Goal: Information Seeking & Learning: Learn about a topic

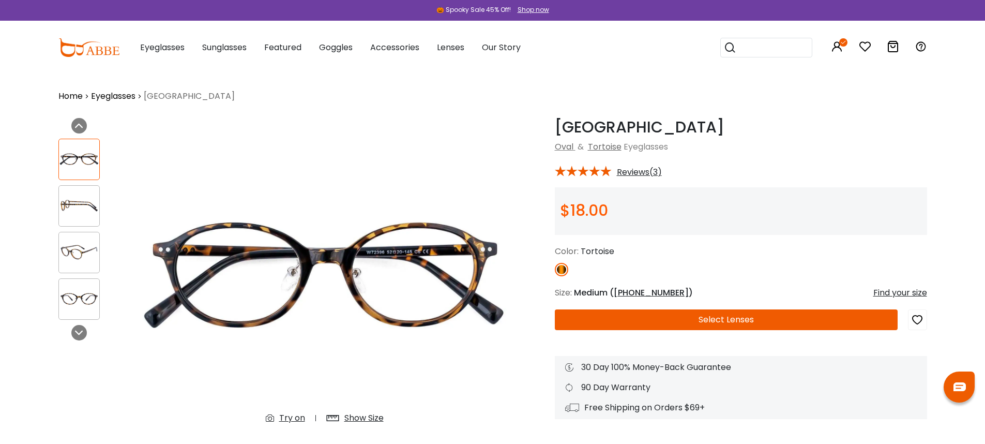
click at [636, 170] on span "Reviews(3)" at bounding box center [639, 172] width 45 height 9
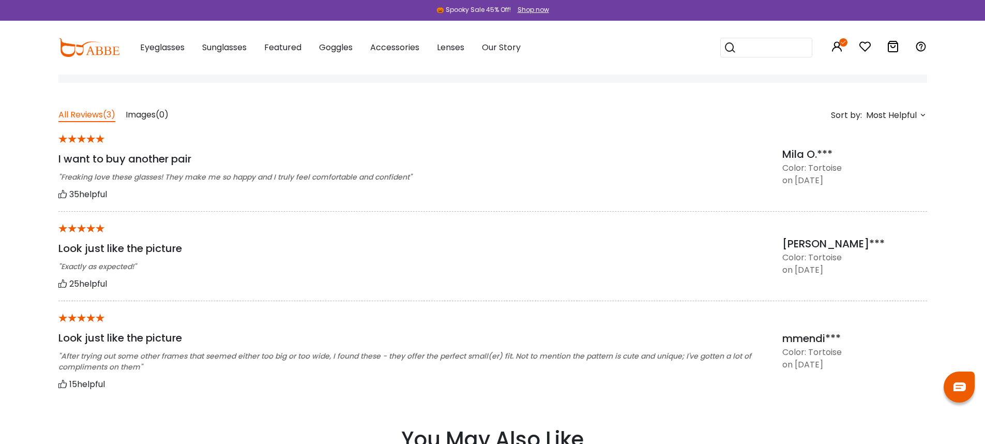
scroll to position [813, 0]
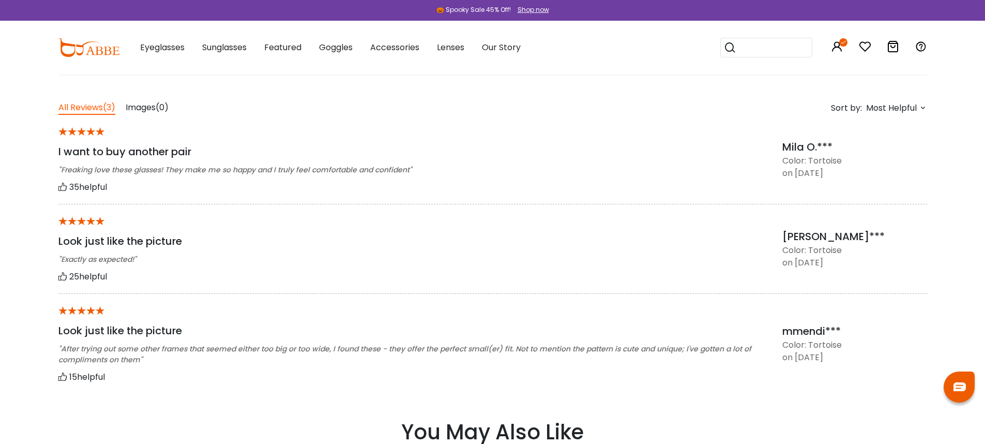
click at [773, 204] on div "* Look just like the picture "Exactly as expected!" 25 helpful Sheria*** Color:…" at bounding box center [492, 248] width 869 height 89
drag, startPoint x: 784, startPoint y: 162, endPoint x: 878, endPoint y: 180, distance: 95.8
click at [878, 180] on div "* I want to buy another pair "Freaking love these glasses! They make me so happ…" at bounding box center [492, 159] width 869 height 89
drag, startPoint x: 873, startPoint y: 175, endPoint x: 786, endPoint y: 159, distance: 88.4
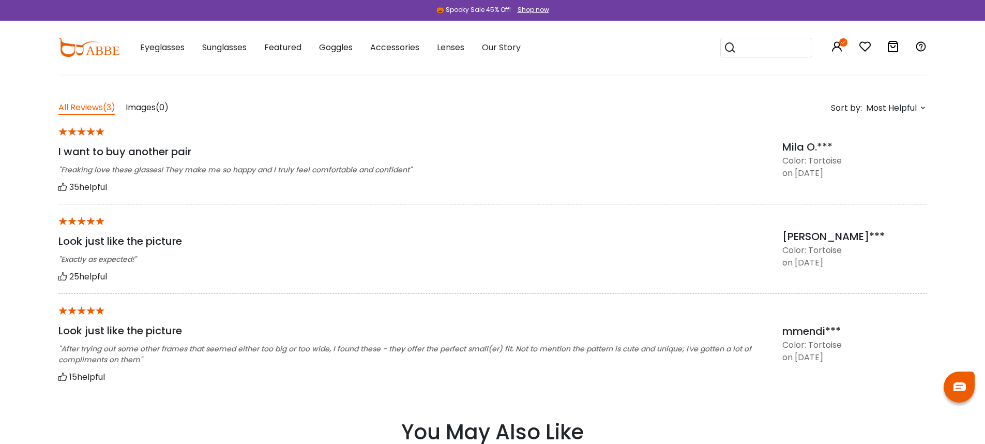
click at [786, 159] on div "Mila O.*** Color: Tortoise on October 13, 2025 35 helpful" at bounding box center [855, 159] width 145 height 40
click at [786, 159] on div "Color: Tortoise" at bounding box center [855, 161] width 145 height 12
drag, startPoint x: 785, startPoint y: 162, endPoint x: 886, endPoint y: 178, distance: 102.2
click at [886, 178] on div "Mila O.*** Color: Tortoise on October 13, 2025 35 helpful" at bounding box center [855, 159] width 145 height 40
click at [886, 178] on div "on October 13, 2025 35 helpful" at bounding box center [855, 173] width 145 height 12
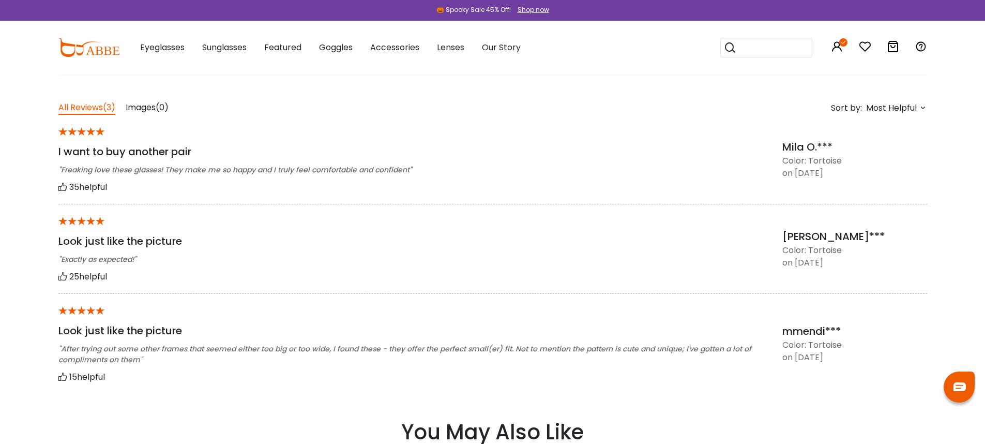
click at [670, 188] on div "35 helpful" at bounding box center [407, 187] width 698 height 13
click at [730, 263] on div ""Exactly as expected!"" at bounding box center [407, 259] width 698 height 11
drag, startPoint x: 796, startPoint y: 264, endPoint x: 908, endPoint y: 265, distance: 112.3
click at [908, 265] on div "on September 15, 2025 25 helpful" at bounding box center [855, 263] width 145 height 12
drag, startPoint x: 908, startPoint y: 265, endPoint x: 874, endPoint y: 263, distance: 34.8
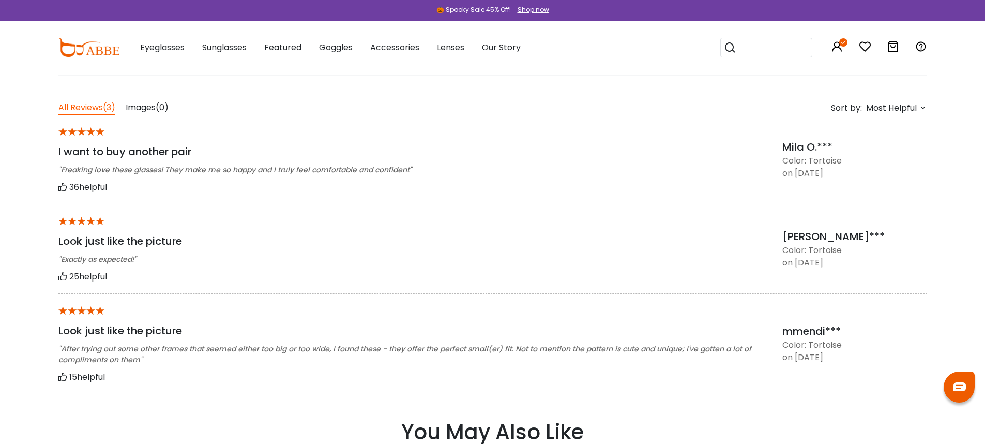
click at [908, 265] on div "on September 15, 2025 25 helpful" at bounding box center [855, 263] width 145 height 12
drag, startPoint x: 783, startPoint y: 161, endPoint x: 875, endPoint y: 173, distance: 92.3
click at [875, 173] on div "Mila O.*** Color: Tortoise on October 13, 2025 35 helpful" at bounding box center [855, 159] width 145 height 40
click at [875, 173] on div "on October 13, 2025 35 helpful" at bounding box center [855, 173] width 145 height 12
click at [680, 174] on div ""Freaking love these glasses! They make me so happy and I truly feel comfortabl…" at bounding box center [407, 170] width 698 height 11
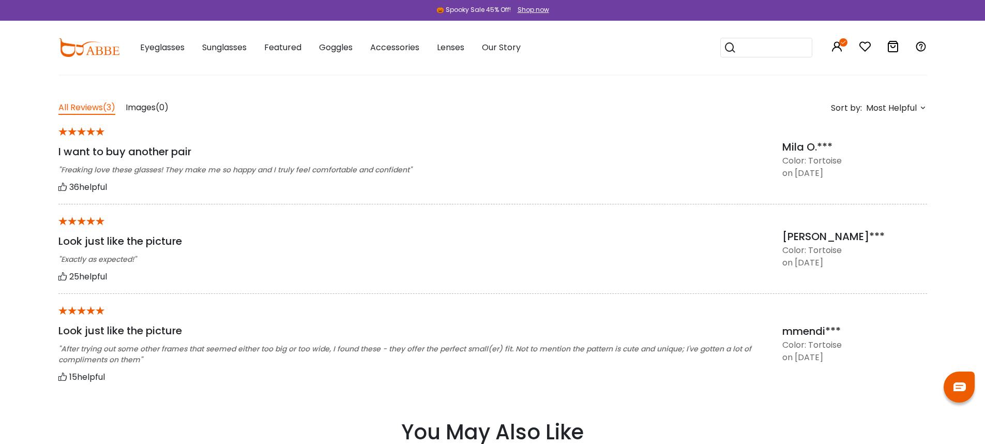
click at [680, 174] on div ""Freaking love these glasses! They make me so happy and I truly feel comfortabl…" at bounding box center [407, 170] width 698 height 11
click at [681, 174] on div ""Freaking love these glasses! They make me so happy and I truly feel comfortabl…" at bounding box center [407, 170] width 698 height 11
drag, startPoint x: 784, startPoint y: 159, endPoint x: 877, endPoint y: 178, distance: 95.6
click at [877, 178] on div "Mila O.*** Color: Tortoise on October 13, 2025 35 helpful" at bounding box center [855, 159] width 145 height 40
drag, startPoint x: 877, startPoint y: 178, endPoint x: 861, endPoint y: 177, distance: 16.1
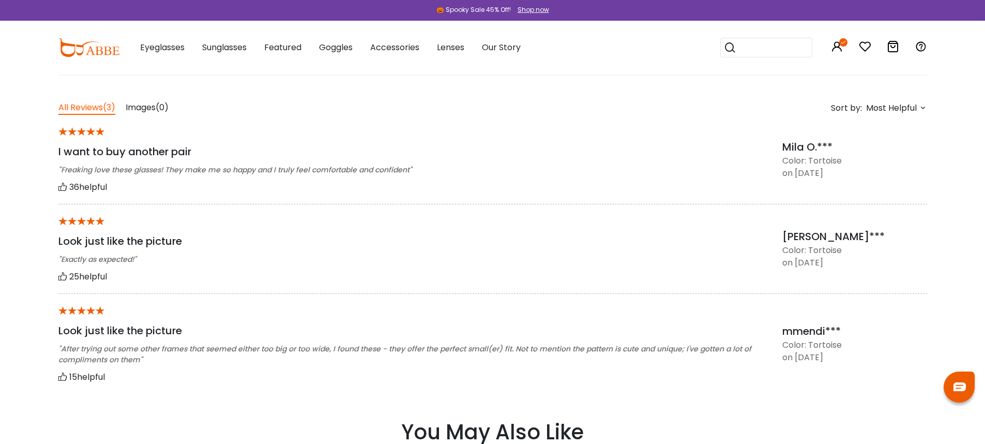
click at [878, 178] on div "on October 13, 2025 35 helpful" at bounding box center [855, 173] width 145 height 12
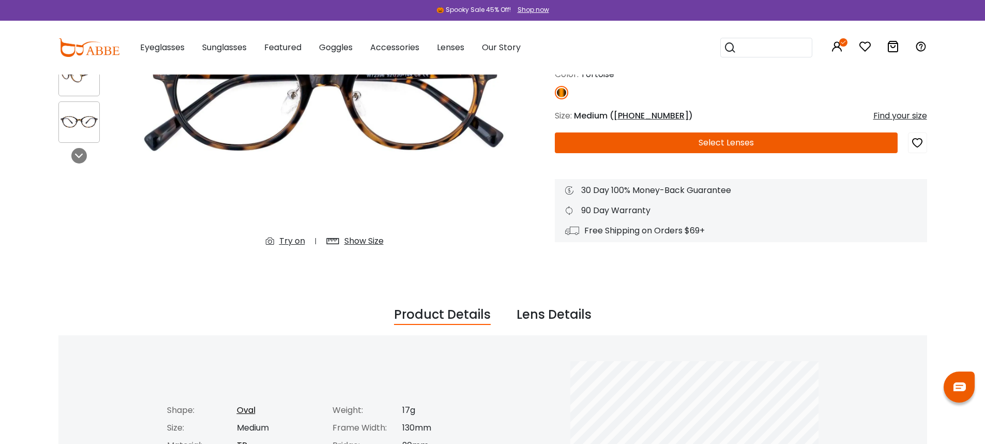
scroll to position [0, 0]
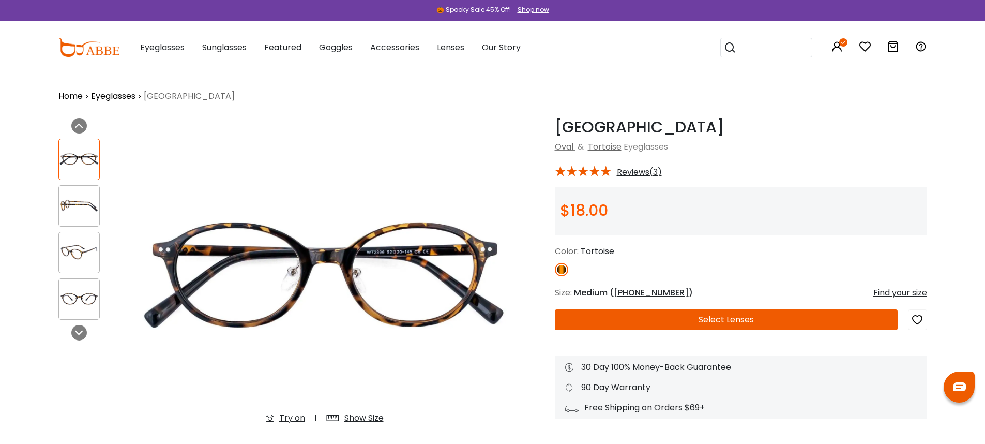
click at [766, 54] on input "search" at bounding box center [773, 47] width 72 height 19
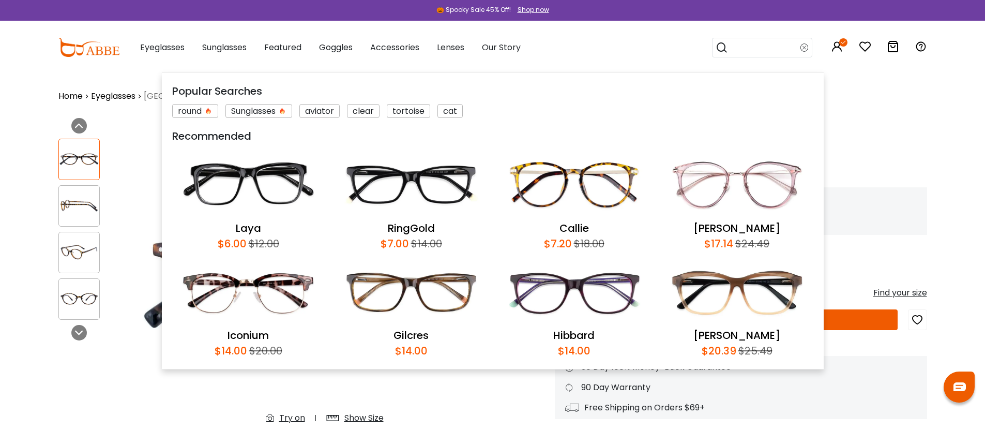
paste input "**********"
type input "*********"
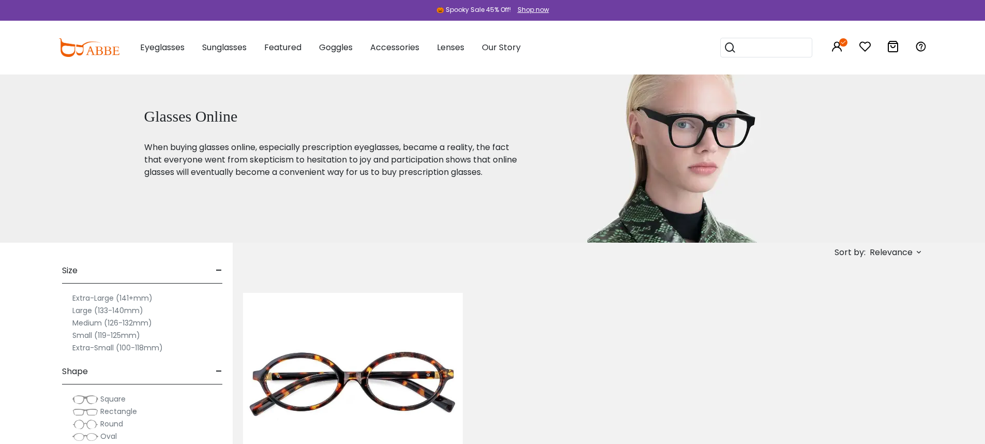
scroll to position [148, 0]
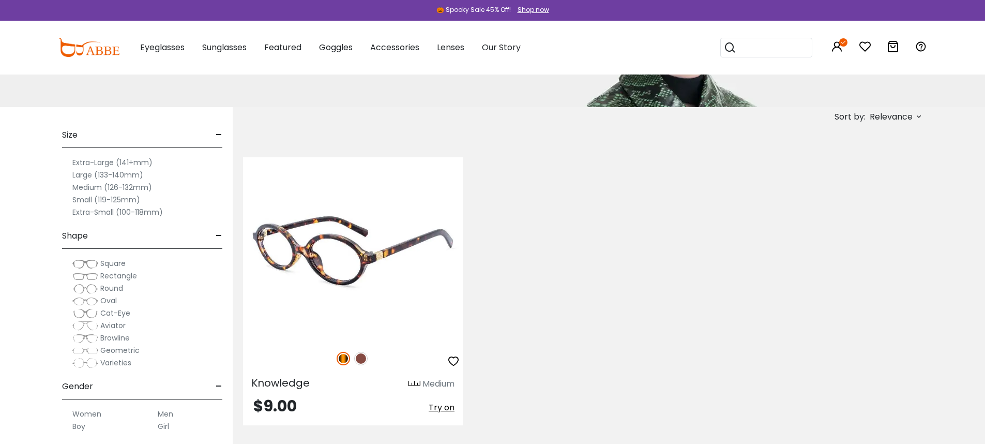
click at [394, 252] on img at bounding box center [353, 248] width 220 height 183
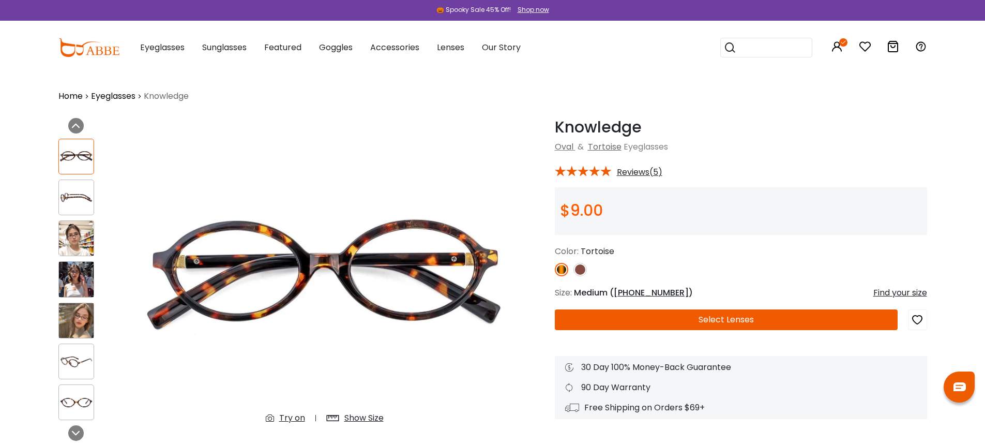
click at [632, 170] on span "Reviews(5)" at bounding box center [640, 172] width 46 height 9
click at [652, 172] on span "Reviews(5)" at bounding box center [640, 172] width 46 height 9
click at [650, 172] on span "Reviews(5)" at bounding box center [640, 172] width 46 height 9
click at [806, 177] on div "Knowledge Tortoise Oval & Tortoise Eyeglasses * Reviews(5) $9.00 Color:" at bounding box center [741, 268] width 372 height 301
drag, startPoint x: 806, startPoint y: 177, endPoint x: 770, endPoint y: 173, distance: 36.4
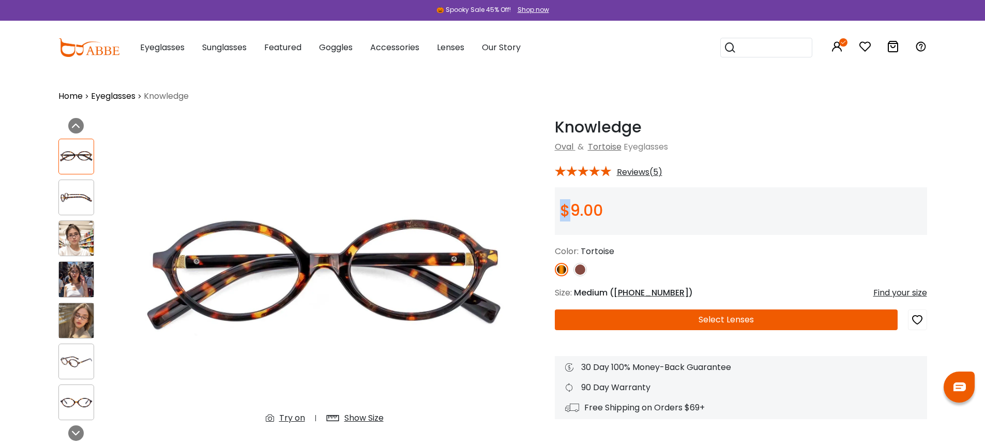
click at [806, 176] on div "Knowledge Tortoise Oval & Tortoise Eyeglasses * Reviews(5) $9.00 Color:" at bounding box center [741, 268] width 372 height 301
click at [639, 171] on span "Reviews(5)" at bounding box center [640, 172] width 46 height 9
click at [736, 169] on div "* Reviews(5)" at bounding box center [741, 169] width 372 height 13
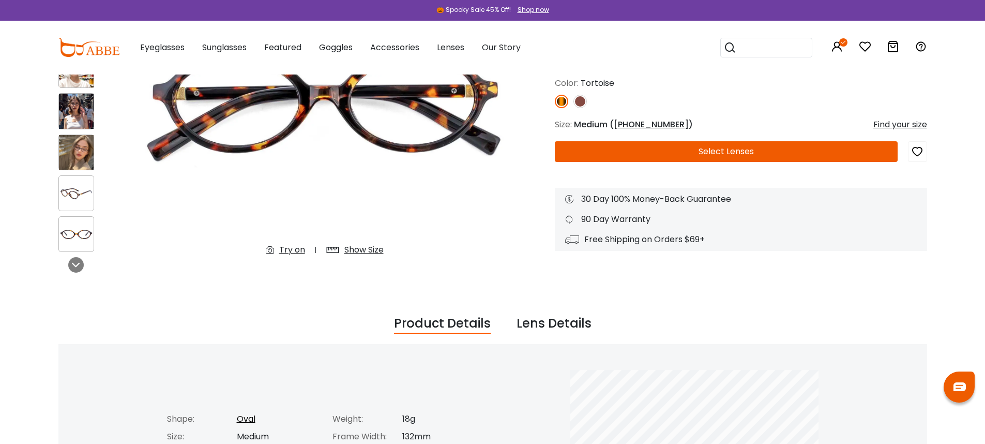
scroll to position [85, 0]
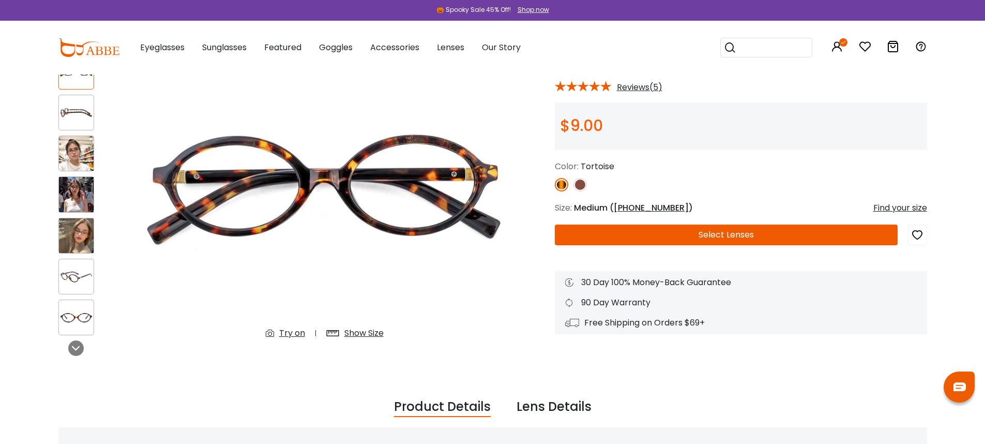
click at [649, 207] on span "52-20-145" at bounding box center [651, 208] width 75 height 12
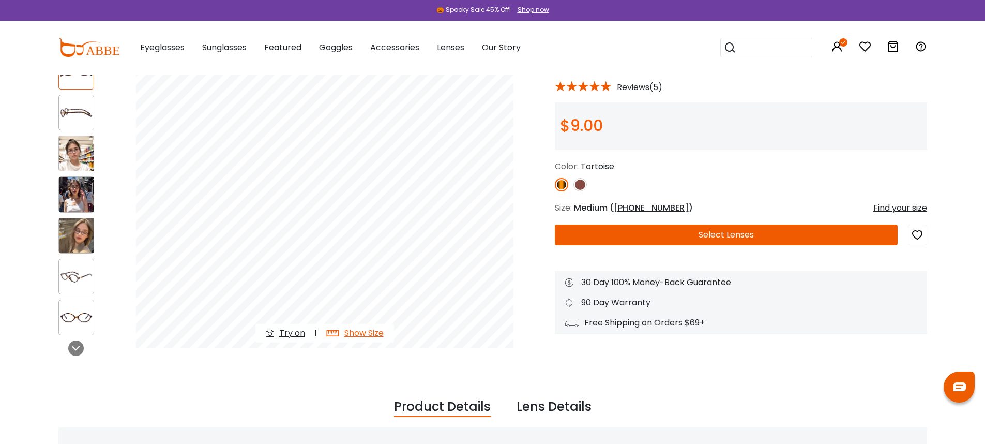
click at [649, 207] on span "52-20-145" at bounding box center [651, 208] width 75 height 12
click at [368, 331] on div "Show Size" at bounding box center [364, 333] width 39 height 12
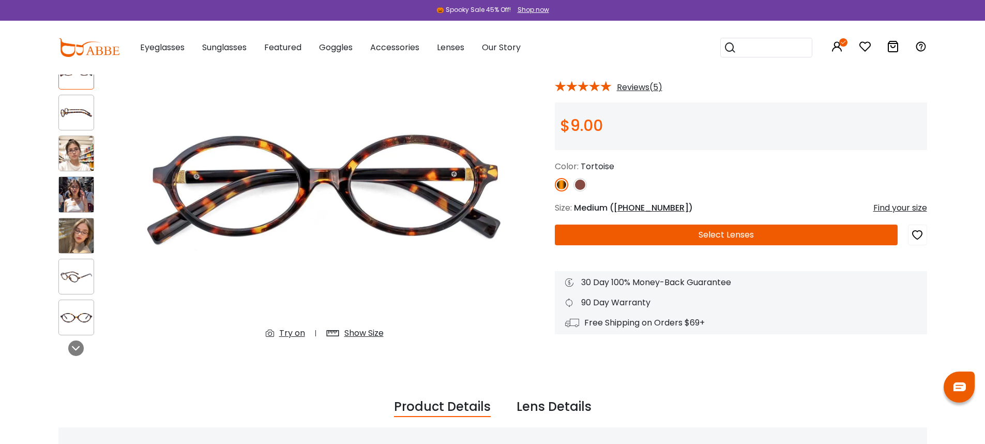
click at [637, 204] on span "52-20-145" at bounding box center [651, 208] width 75 height 12
click at [635, 206] on span "52-20-145" at bounding box center [651, 208] width 75 height 12
click at [759, 174] on div "Color: Tortoise" at bounding box center [741, 175] width 372 height 31
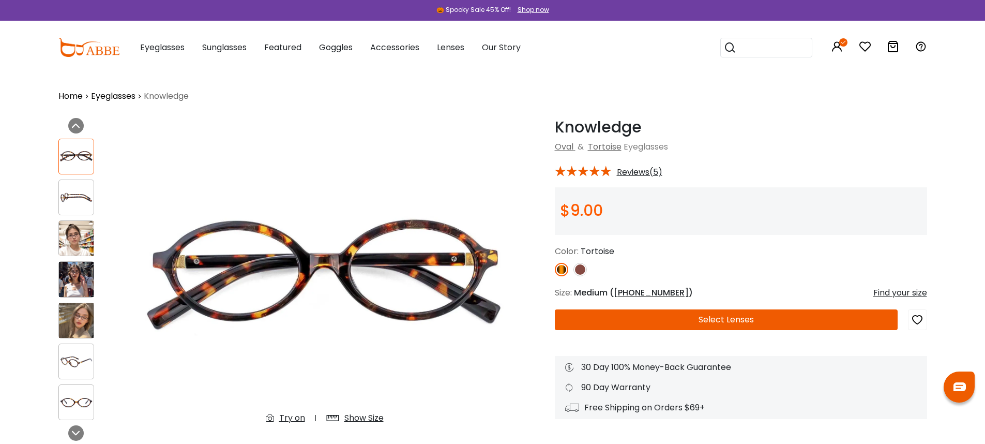
click at [650, 174] on span "Reviews(5)" at bounding box center [640, 172] width 46 height 9
click at [647, 291] on span "52-20-145" at bounding box center [651, 293] width 75 height 12
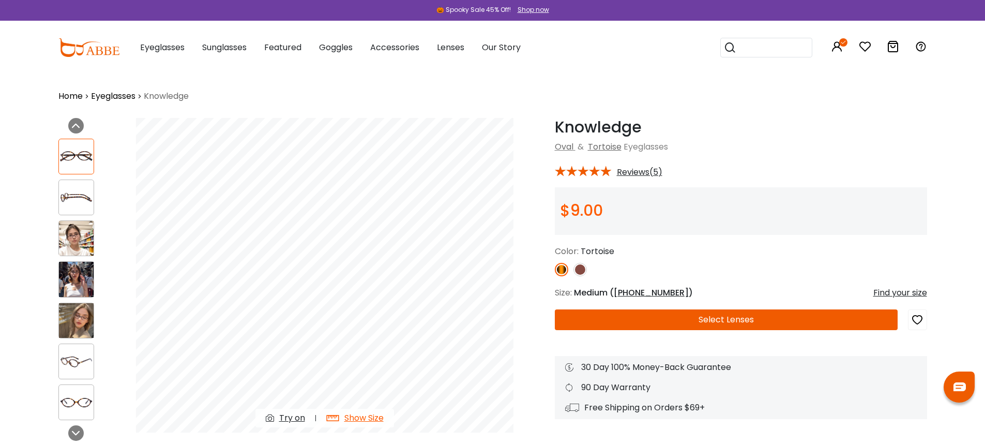
click at [647, 291] on span "52-20-145" at bounding box center [651, 293] width 75 height 12
click at [885, 294] on div "Find your size" at bounding box center [901, 293] width 54 height 12
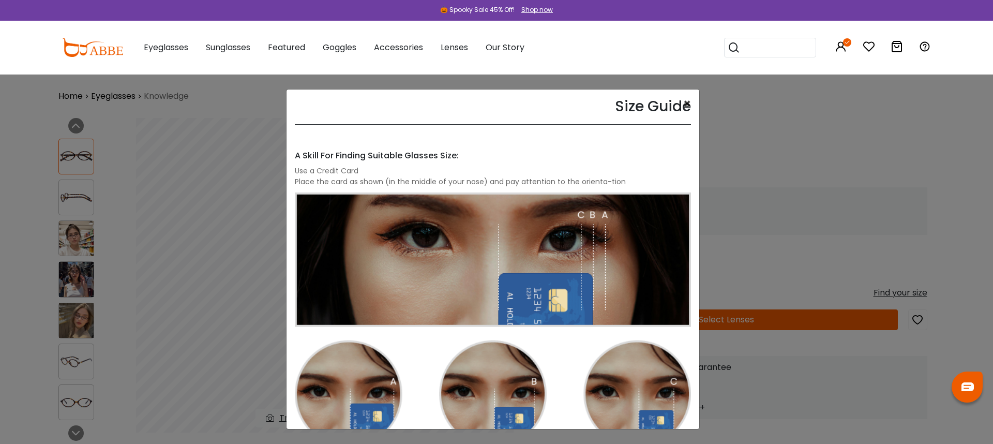
click at [683, 102] on button "×" at bounding box center [687, 104] width 8 height 12
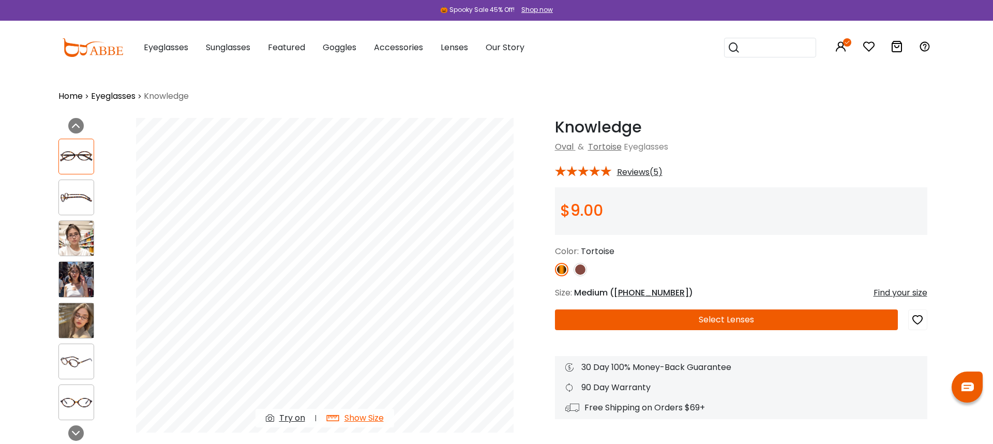
click at [890, 146] on div "Oval & Tortoise Eyeglasses" at bounding box center [741, 147] width 372 height 12
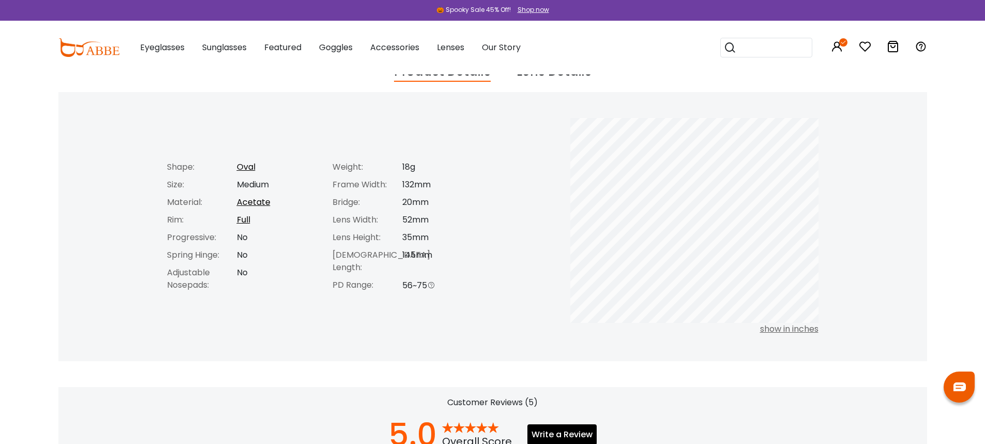
scroll to position [437, 0]
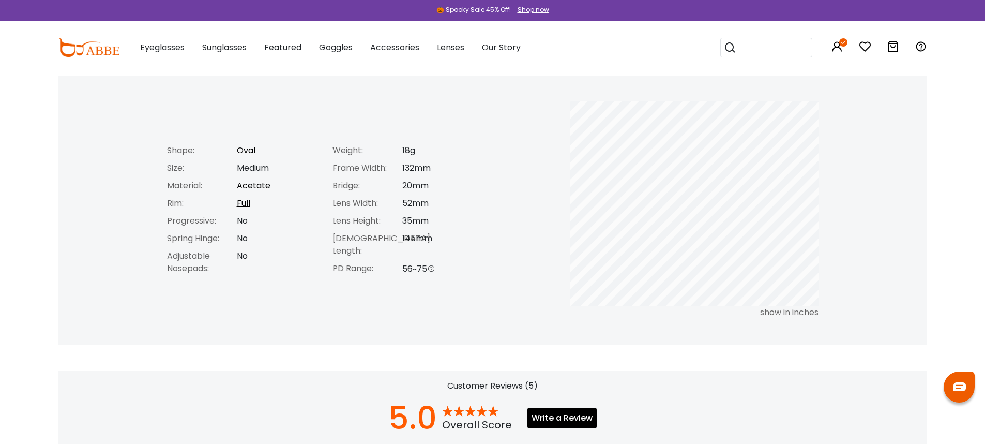
click at [793, 311] on div "show in inches" at bounding box center [695, 312] width 248 height 12
click at [793, 311] on div "show in mm" at bounding box center [695, 312] width 248 height 12
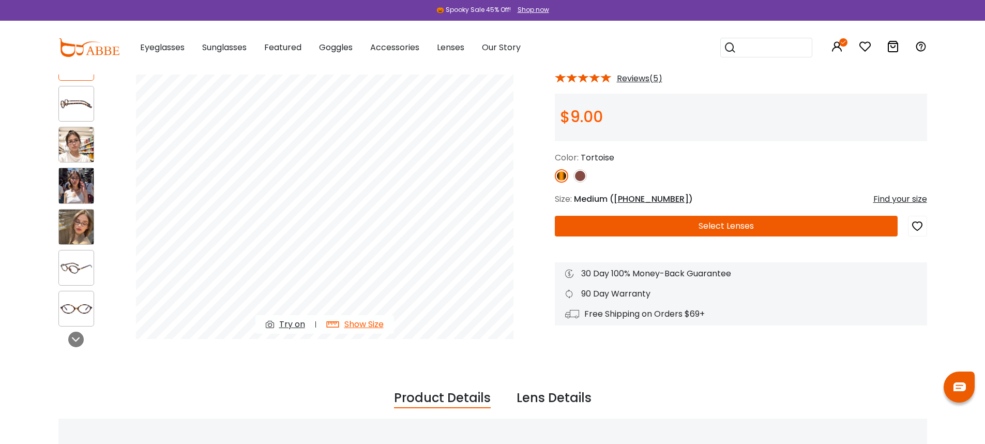
scroll to position [0, 0]
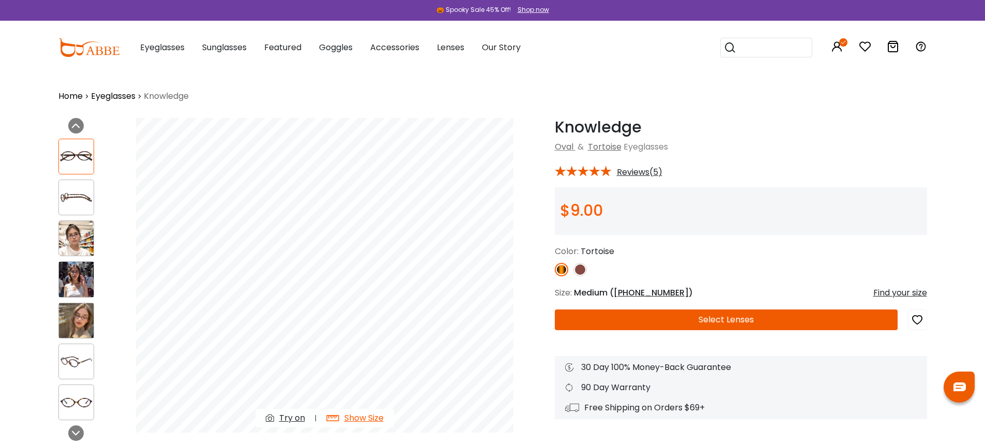
click at [368, 418] on div "Show Size" at bounding box center [364, 418] width 39 height 12
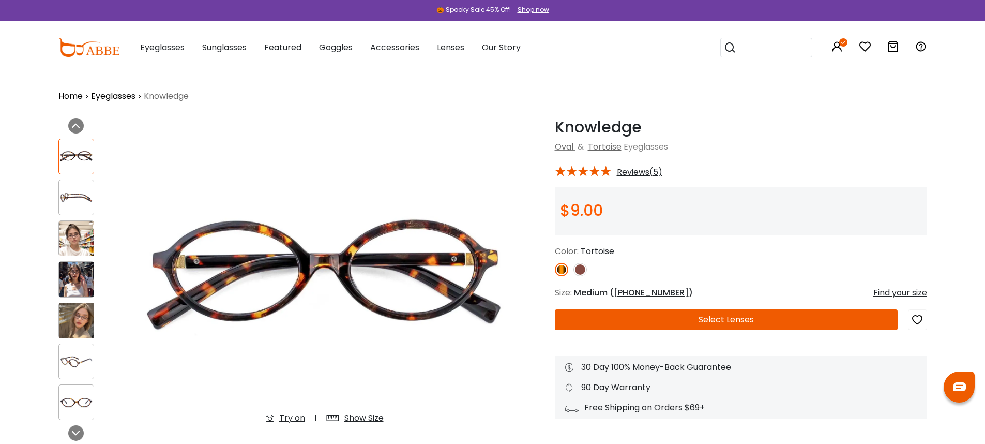
click at [784, 256] on div "Color: Tortoise" at bounding box center [741, 251] width 372 height 12
click at [649, 173] on span "Reviews(5)" at bounding box center [640, 172] width 46 height 9
click at [368, 417] on div "Show Size" at bounding box center [364, 418] width 39 height 12
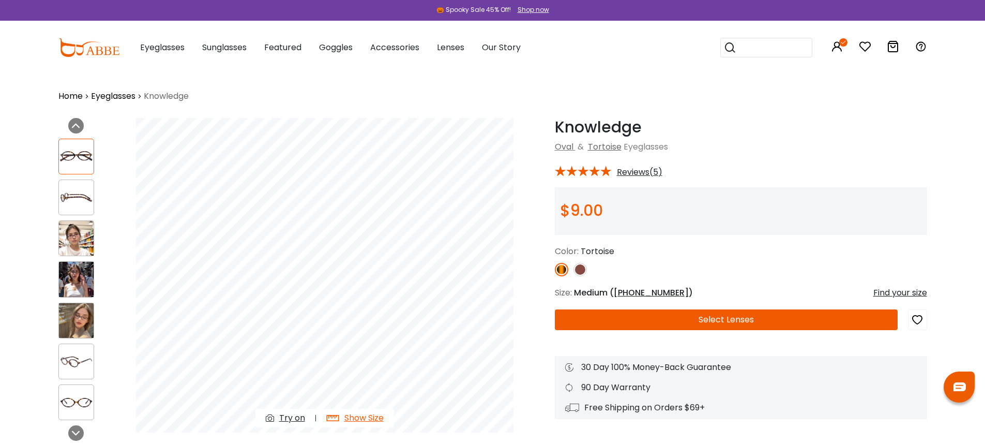
click at [368, 417] on div "Show Size" at bounding box center [364, 418] width 39 height 12
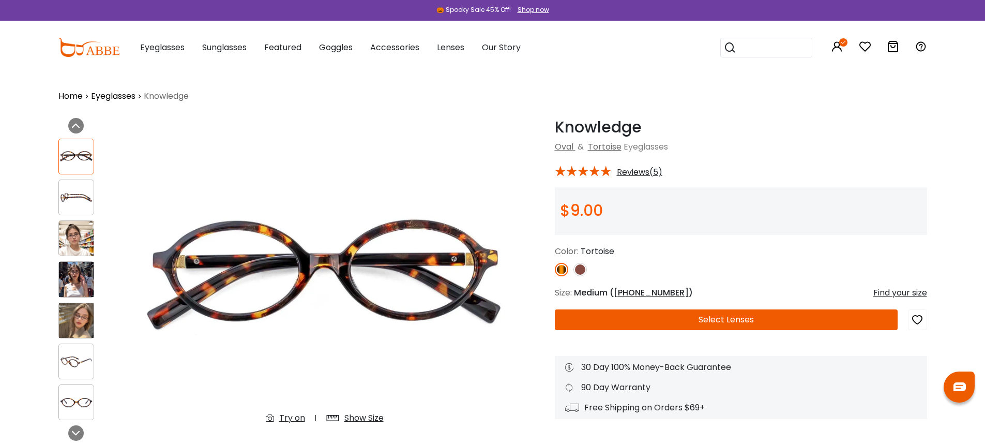
click at [680, 265] on div at bounding box center [741, 269] width 372 height 13
click at [702, 224] on div "$9.00" at bounding box center [741, 211] width 372 height 48
click at [648, 173] on span "Reviews(5)" at bounding box center [640, 172] width 46 height 9
click at [695, 259] on div "Color: Tortoise" at bounding box center [741, 260] width 372 height 31
